Goal: Information Seeking & Learning: Learn about a topic

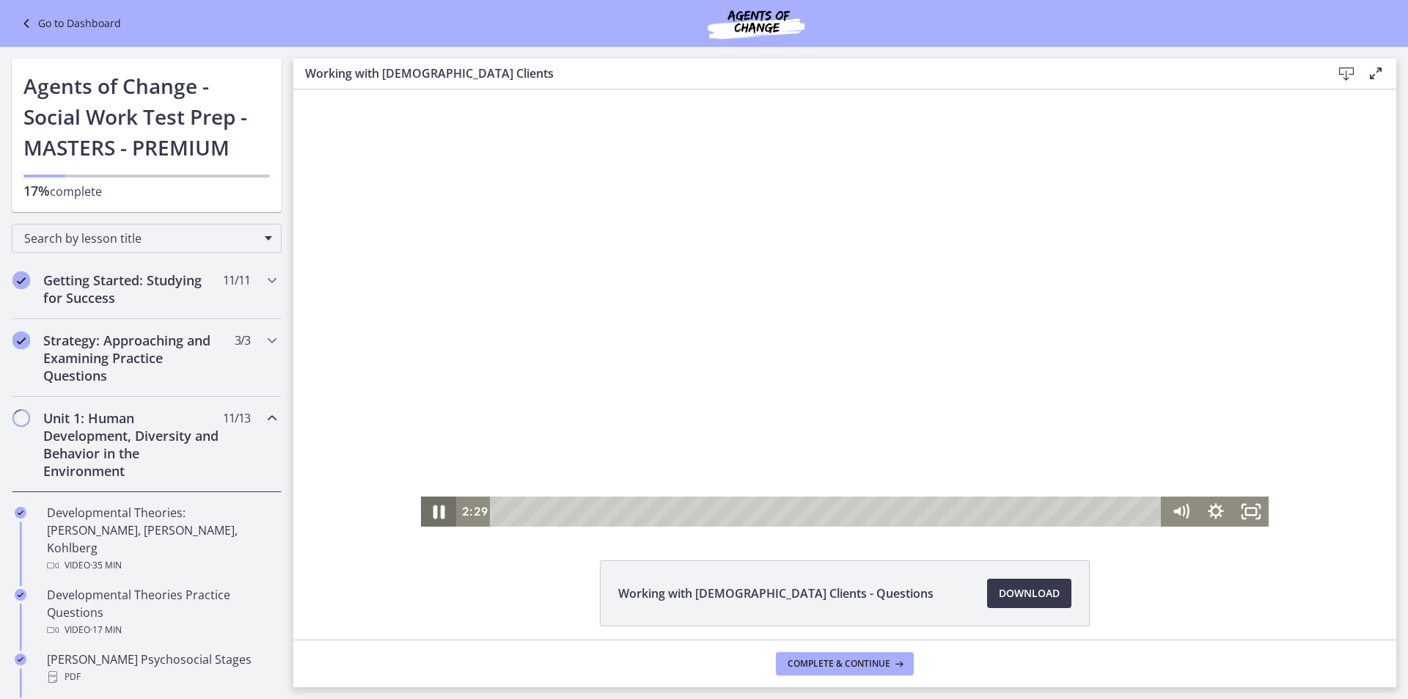
drag, startPoint x: 438, startPoint y: 518, endPoint x: 432, endPoint y: 501, distance: 17.4
click at [438, 518] on icon "Pause" at bounding box center [438, 511] width 43 height 36
click at [432, 501] on icon "Play Video" at bounding box center [439, 511] width 35 height 30
click at [620, 500] on div "10:39" at bounding box center [828, 511] width 650 height 30
drag, startPoint x: 775, startPoint y: 507, endPoint x: 557, endPoint y: 496, distance: 218.0
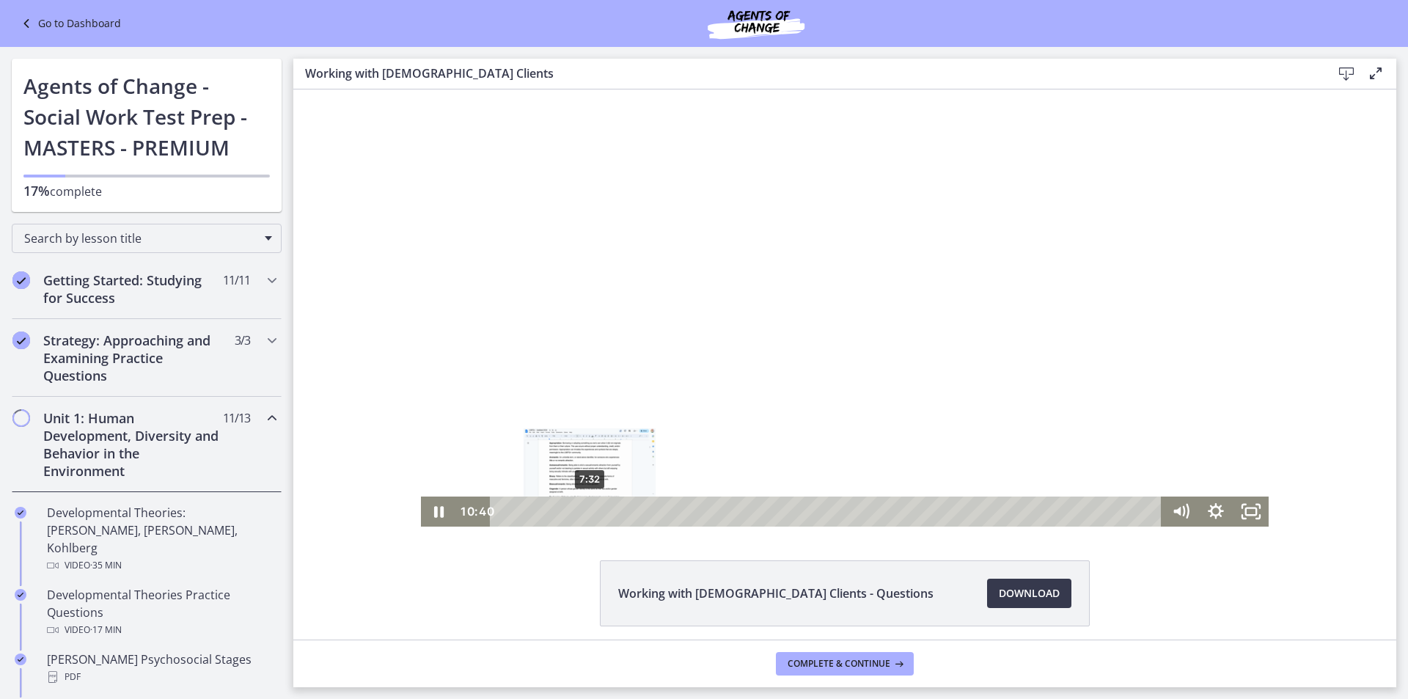
click at [588, 506] on div "7:32" at bounding box center [828, 511] width 650 height 30
click at [577, 511] on div "6:53" at bounding box center [828, 511] width 650 height 30
click at [431, 506] on icon "Pause" at bounding box center [438, 511] width 35 height 30
click at [430, 499] on icon "Play Video" at bounding box center [439, 511] width 35 height 30
click at [421, 496] on button "Pause" at bounding box center [438, 511] width 35 height 30
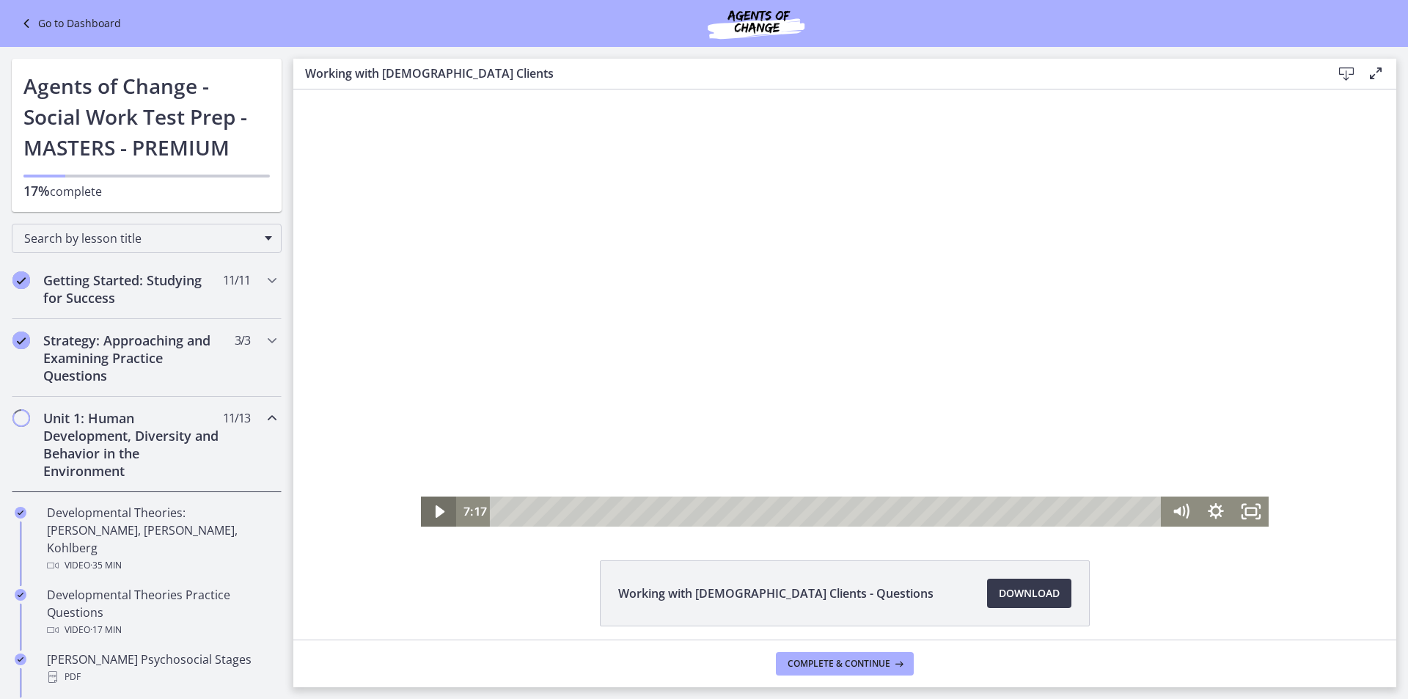
click at [421, 496] on button "Play Video" at bounding box center [438, 511] width 35 height 30
click at [437, 505] on icon "Pause" at bounding box center [438, 511] width 35 height 30
